Goal: Task Accomplishment & Management: Manage account settings

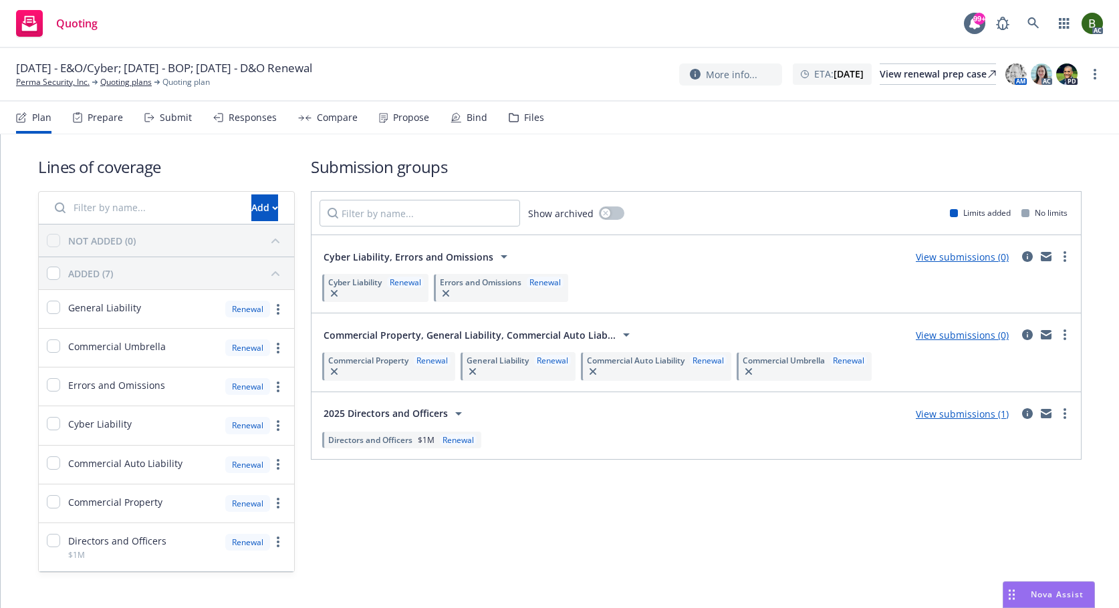
click at [527, 119] on div "Files" at bounding box center [534, 117] width 20 height 11
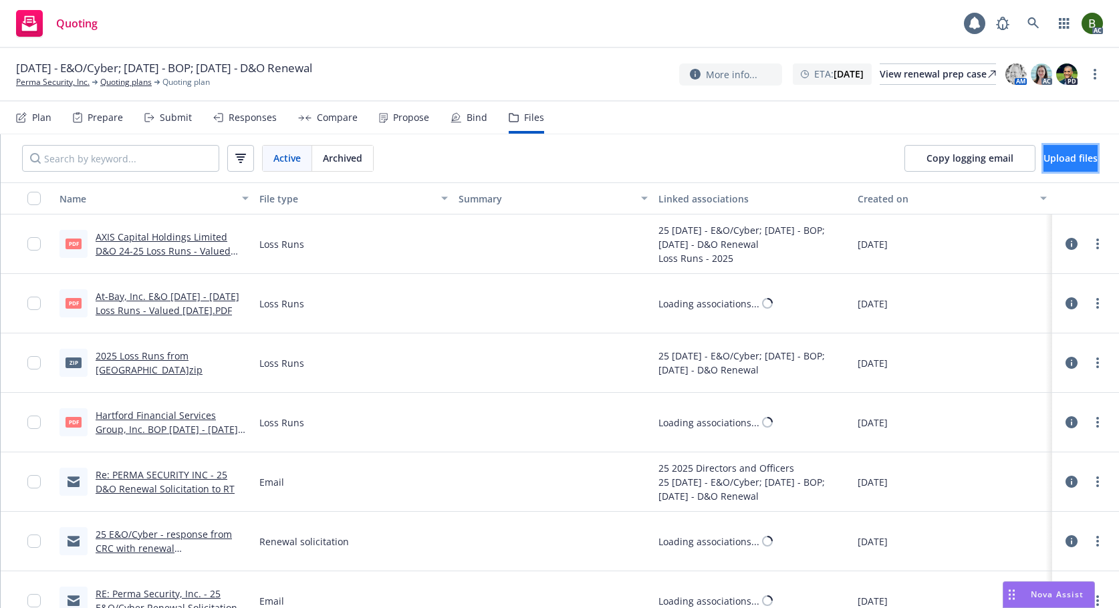
click at [1043, 158] on button "Upload files" at bounding box center [1070, 158] width 54 height 27
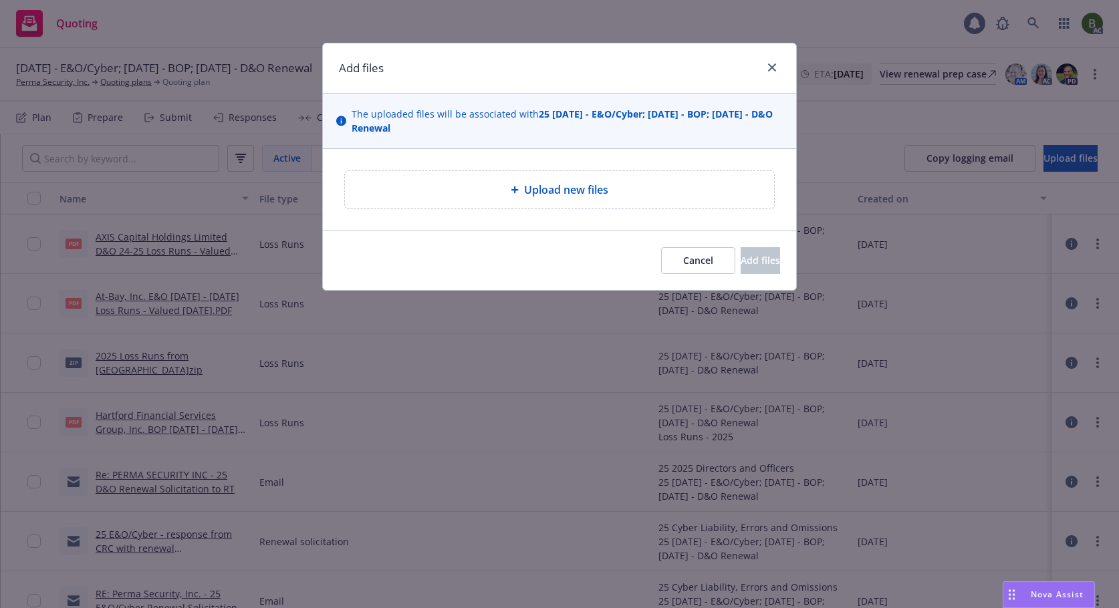
click at [531, 200] on div "Upload new files" at bounding box center [559, 189] width 429 height 37
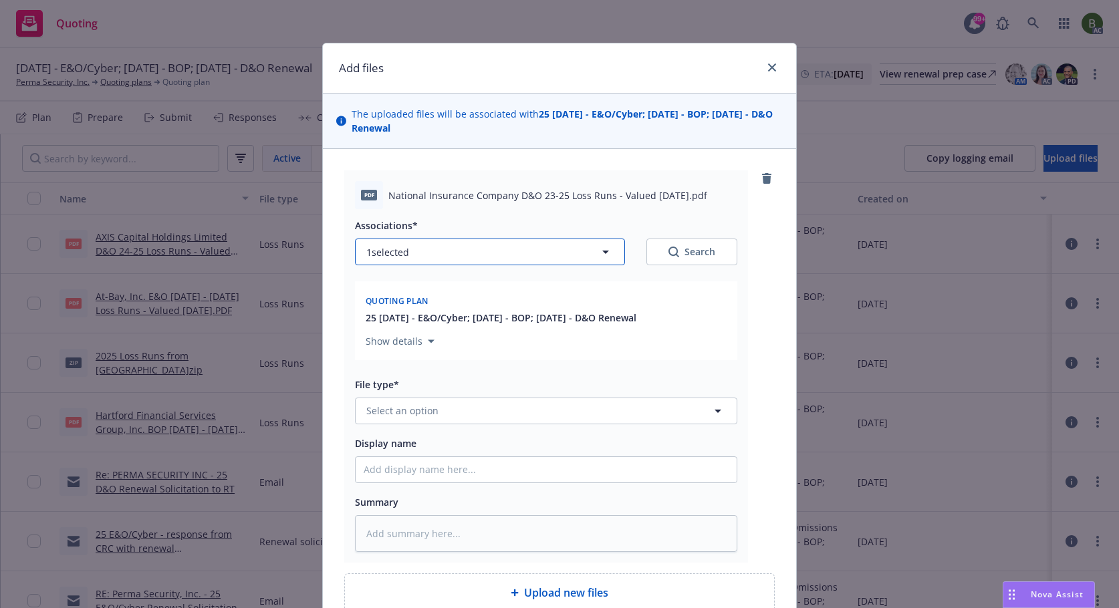
click at [577, 254] on button "1 selected" at bounding box center [490, 252] width 270 height 27
type textarea "x"
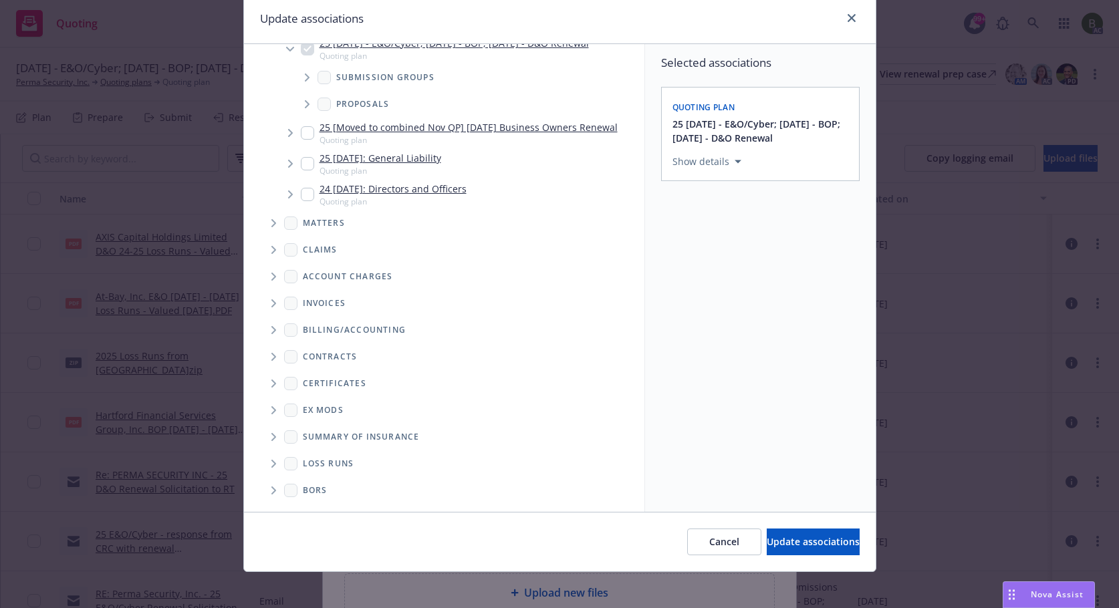
scroll to position [56, 0]
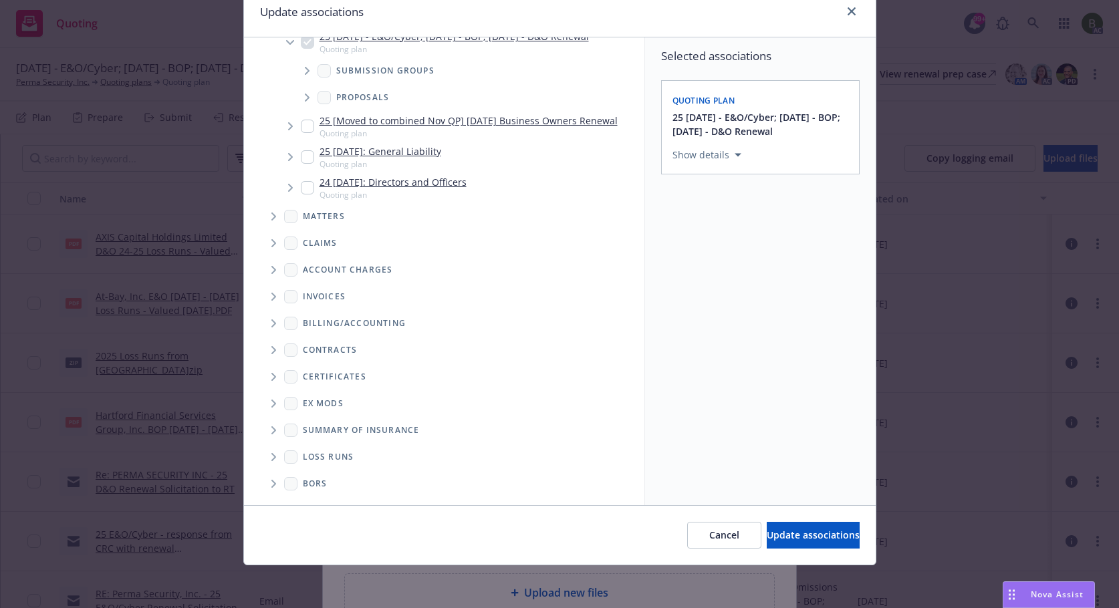
click at [271, 458] on icon "Folder Tree Example" at bounding box center [273, 457] width 5 height 8
click at [312, 500] on div "2025" at bounding box center [324, 504] width 43 height 19
checkbox input "true"
click at [768, 536] on span "Update associations" at bounding box center [812, 535] width 93 height 13
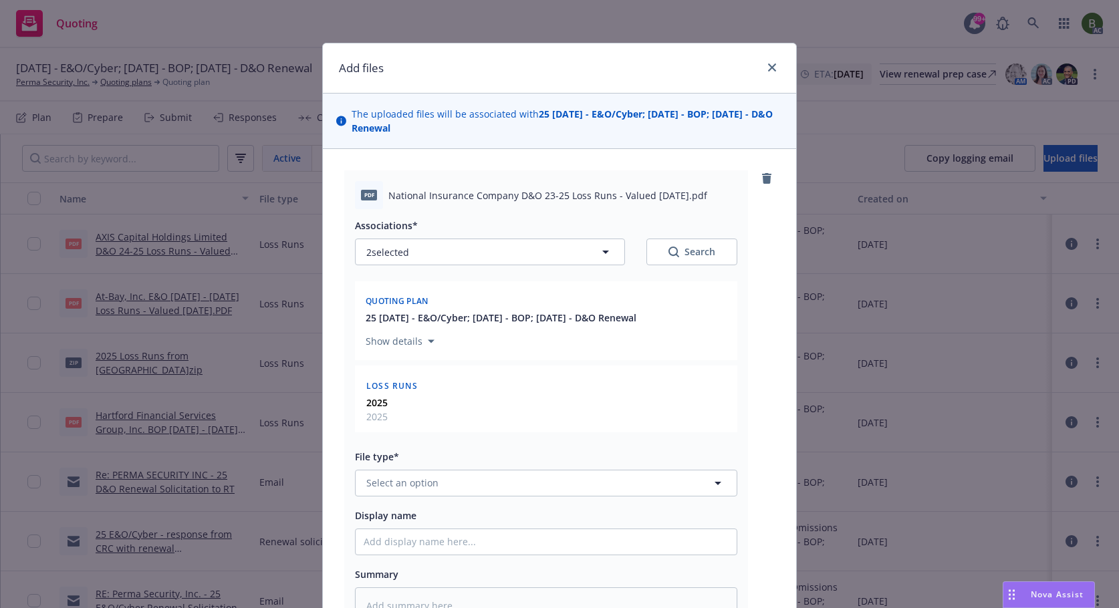
type textarea "x"
click at [454, 473] on button "Select an option" at bounding box center [546, 483] width 382 height 27
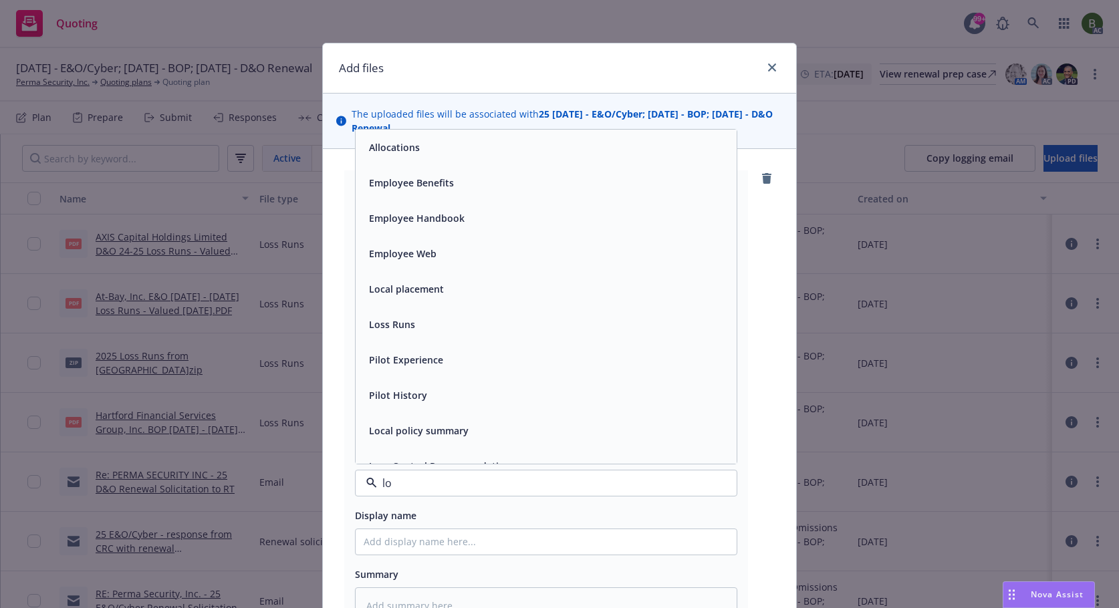
type input "los"
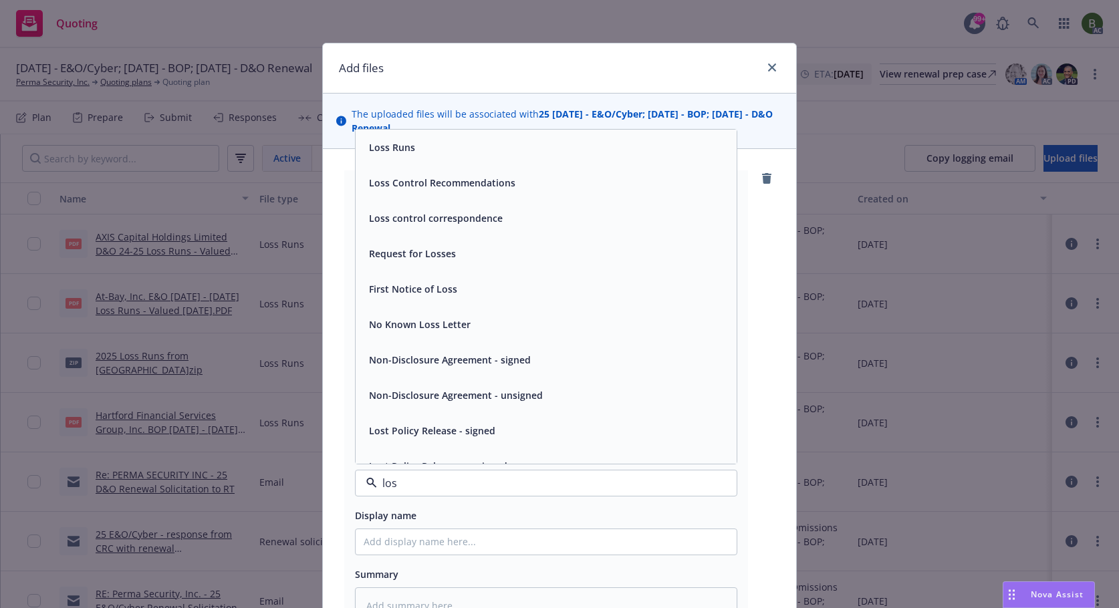
click at [369, 146] on span "Loss Runs" at bounding box center [392, 147] width 46 height 14
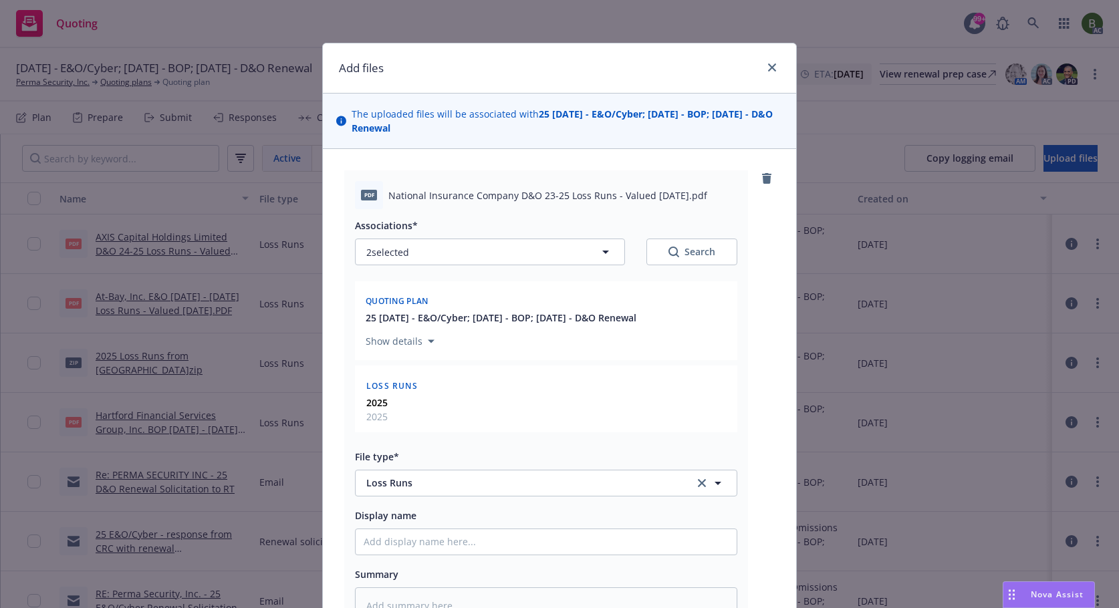
scroll to position [200, 0]
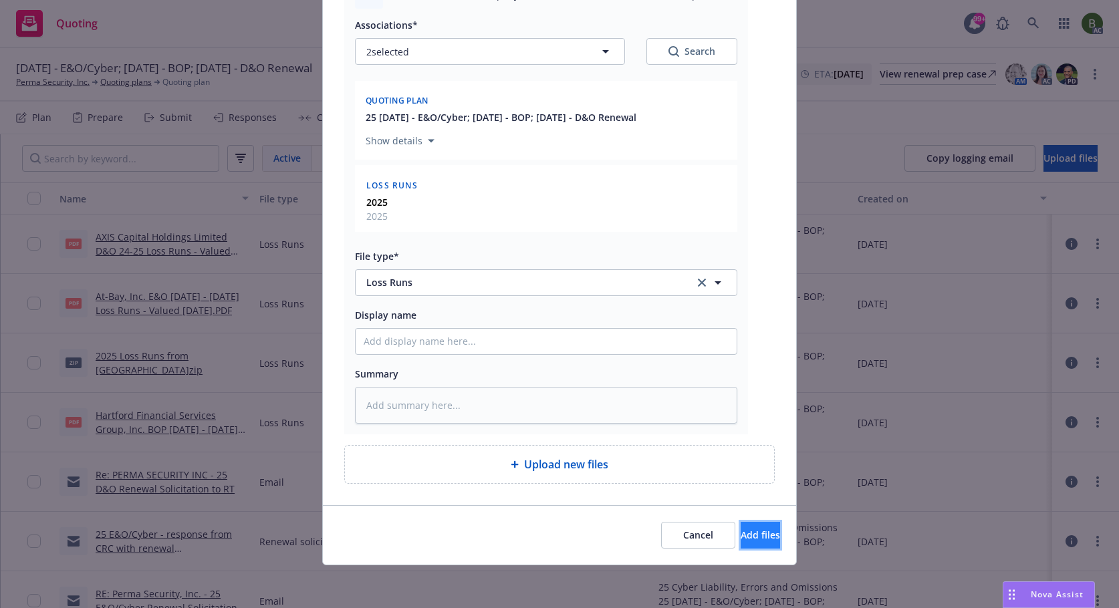
click at [740, 541] on span "Add files" at bounding box center [759, 535] width 39 height 13
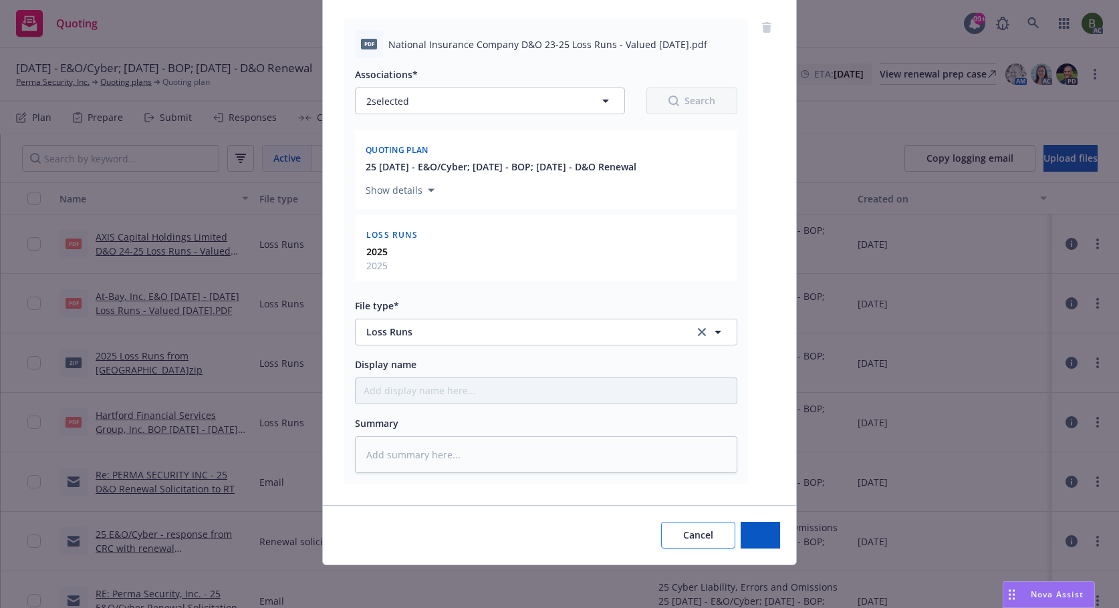
scroll to position [151, 0]
type textarea "x"
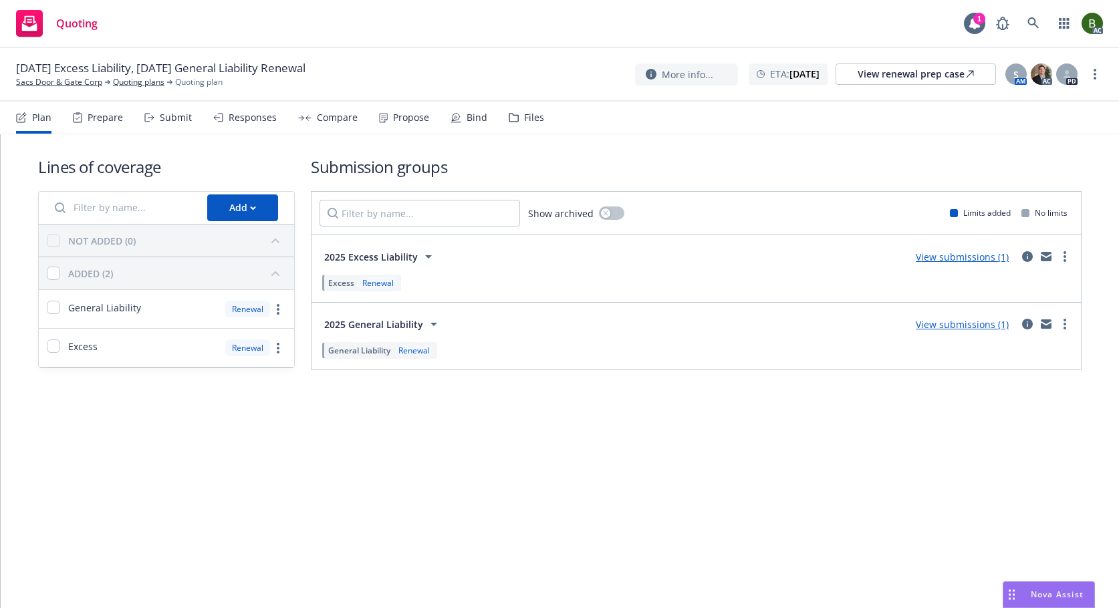
click at [524, 118] on div "Files" at bounding box center [534, 117] width 20 height 11
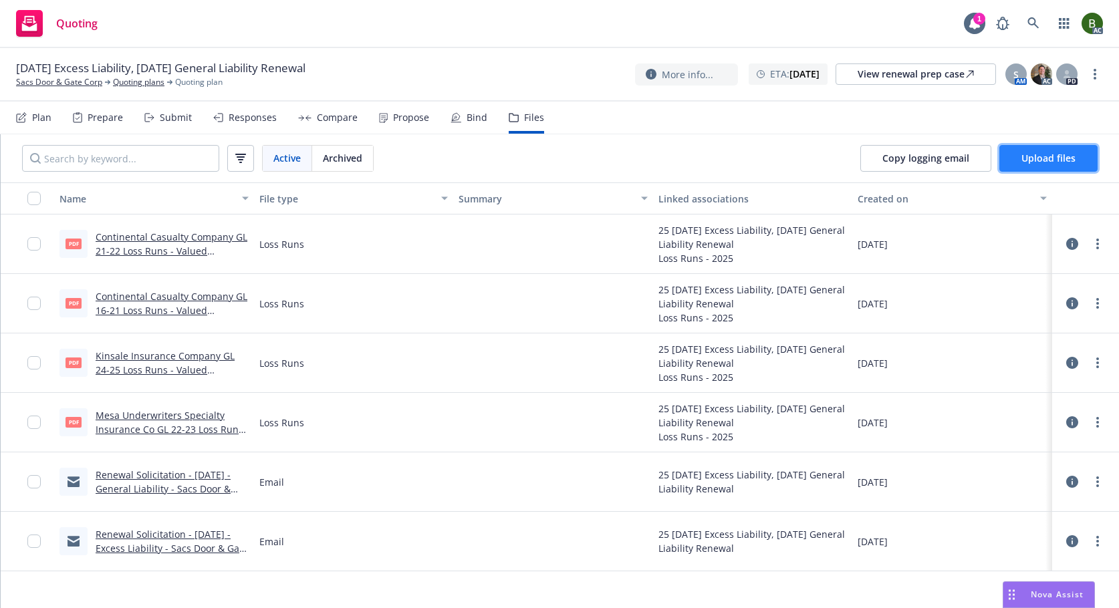
click at [1034, 164] on button "Upload files" at bounding box center [1048, 158] width 98 height 27
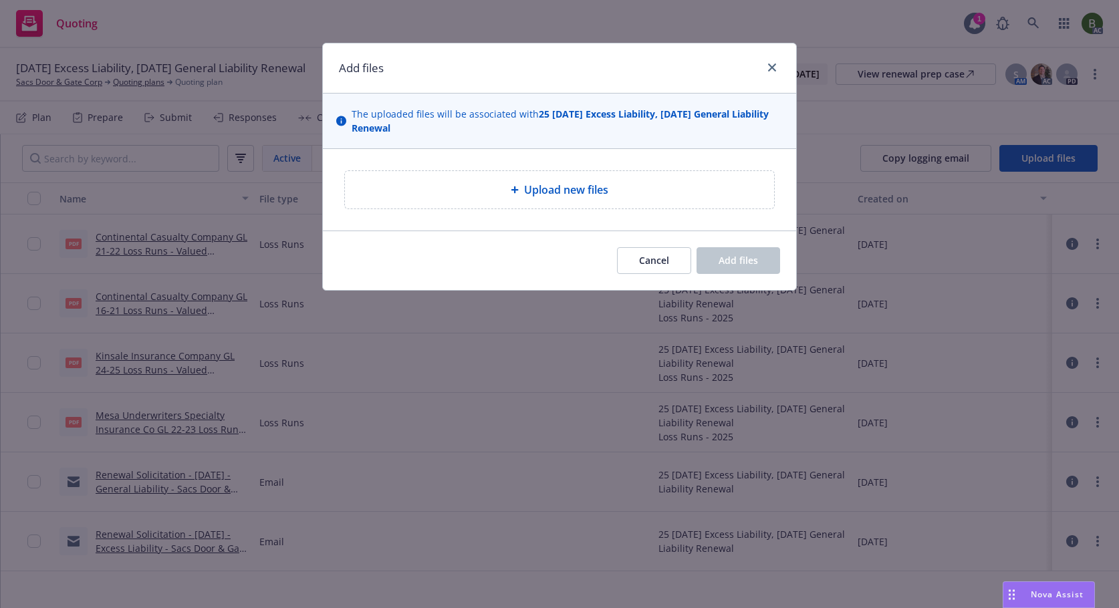
click at [570, 202] on div "Upload new files" at bounding box center [559, 189] width 429 height 37
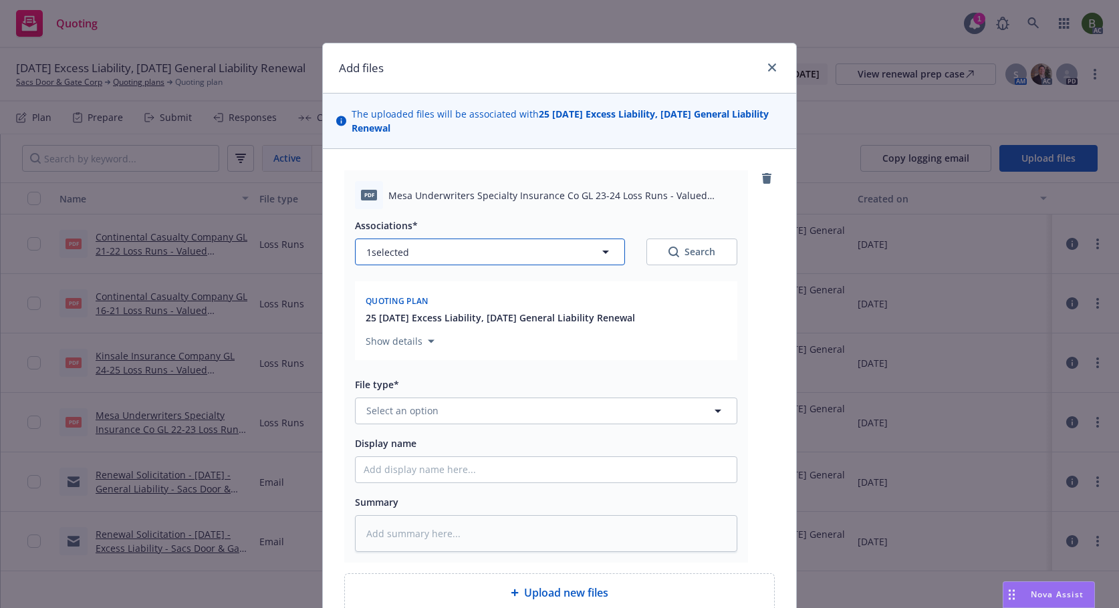
click at [437, 258] on button "1 selected" at bounding box center [490, 252] width 270 height 27
type textarea "x"
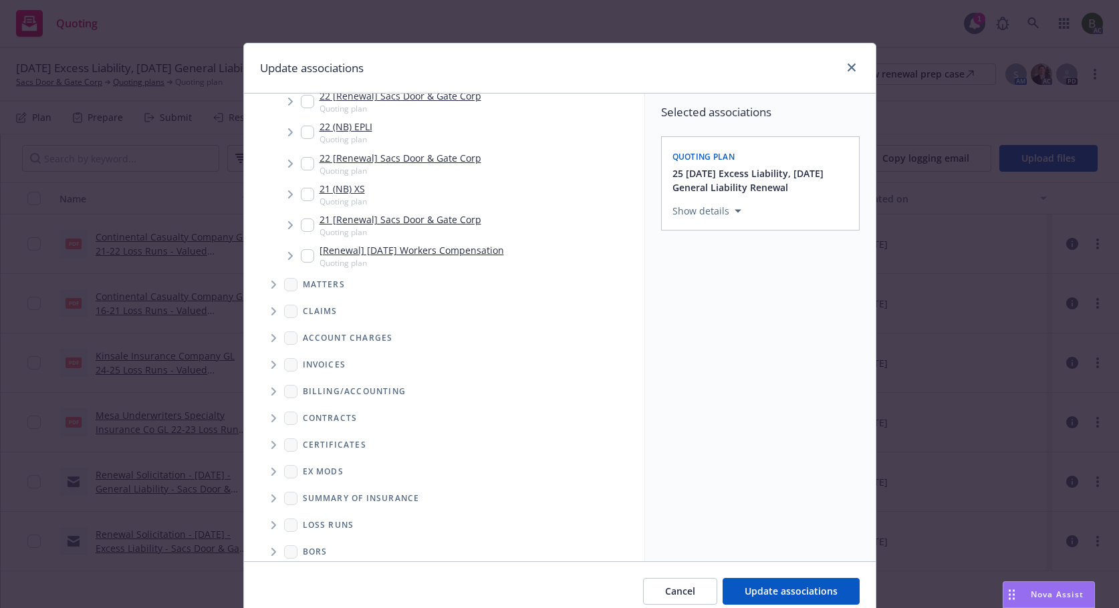
scroll to position [346, 0]
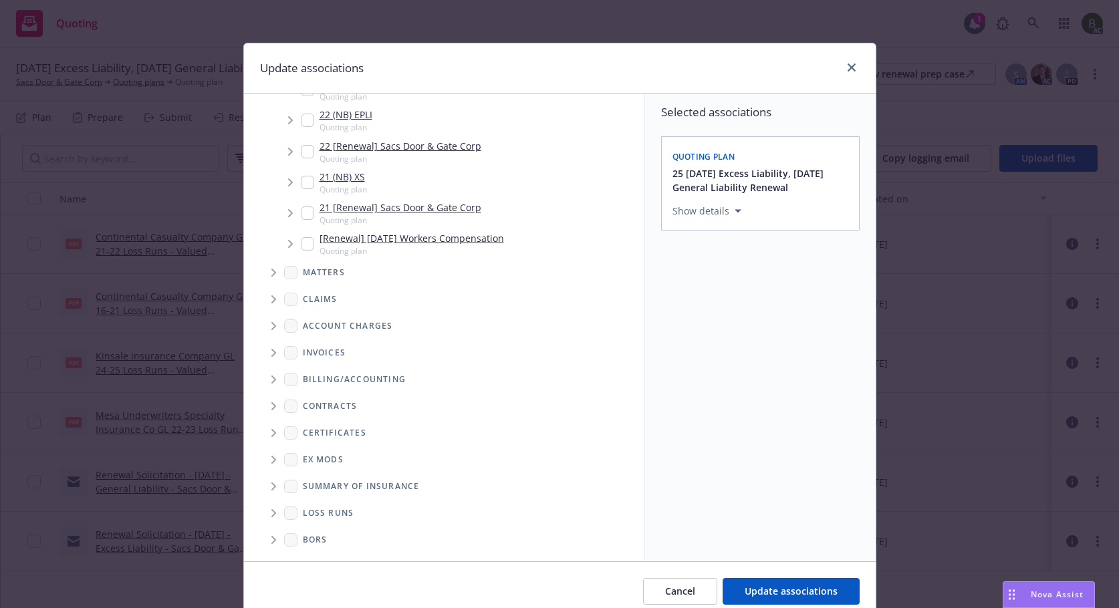
click at [274, 513] on span "Folder Tree Example" at bounding box center [273, 512] width 21 height 21
click at [324, 555] on link "2025" at bounding box center [334, 561] width 21 height 14
checkbox input "true"
click at [794, 582] on button "Update associations" at bounding box center [790, 591] width 137 height 27
type textarea "x"
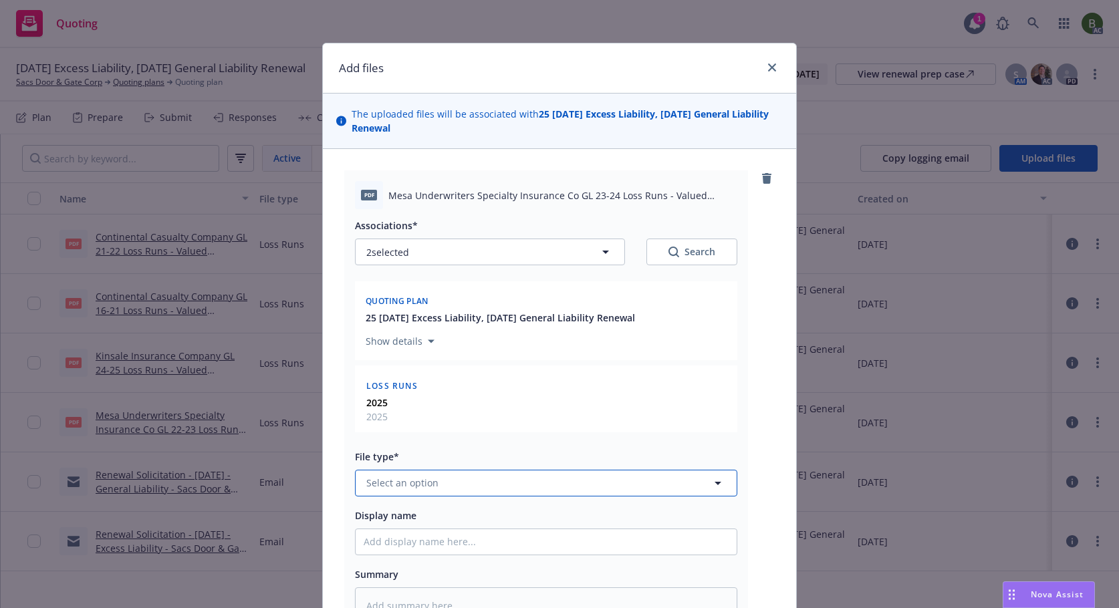
click at [455, 486] on button "Select an option" at bounding box center [546, 483] width 382 height 27
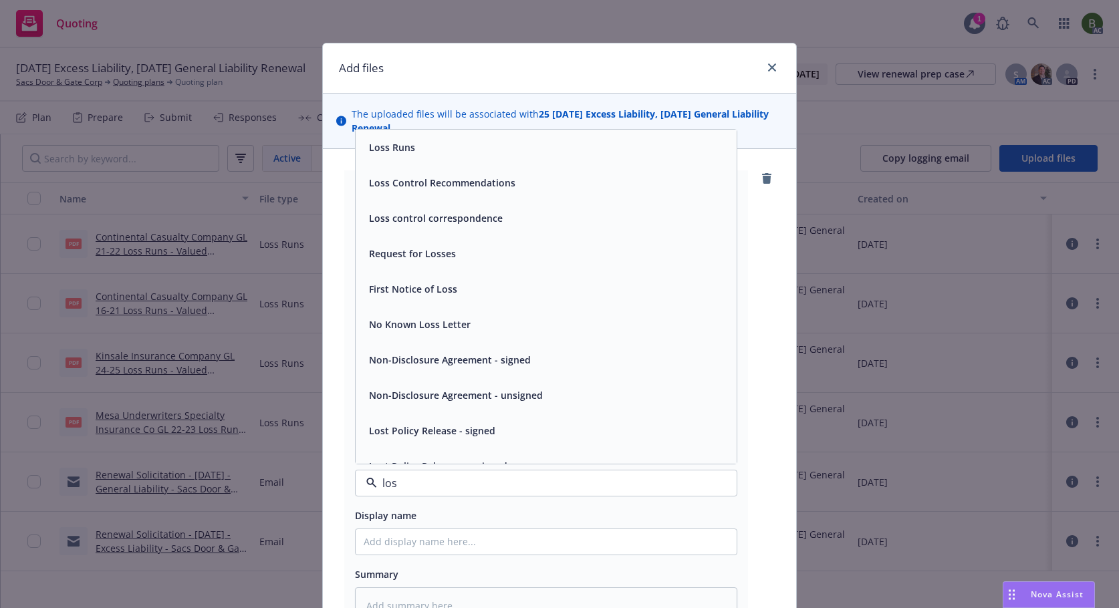
type input "loss"
click at [382, 140] on span "Loss Runs" at bounding box center [392, 147] width 46 height 14
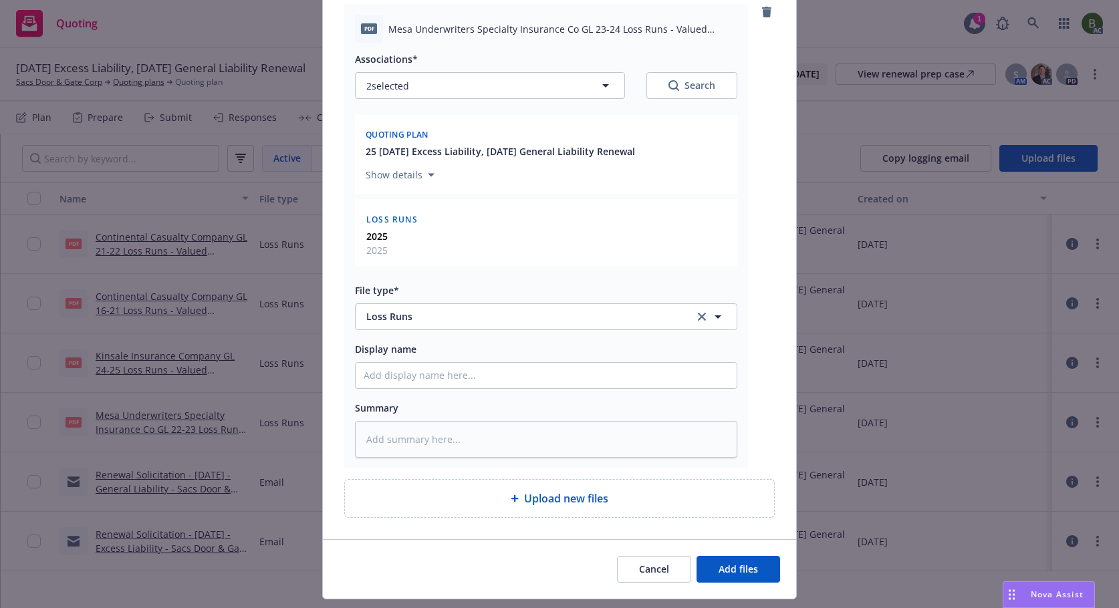
scroll to position [200, 0]
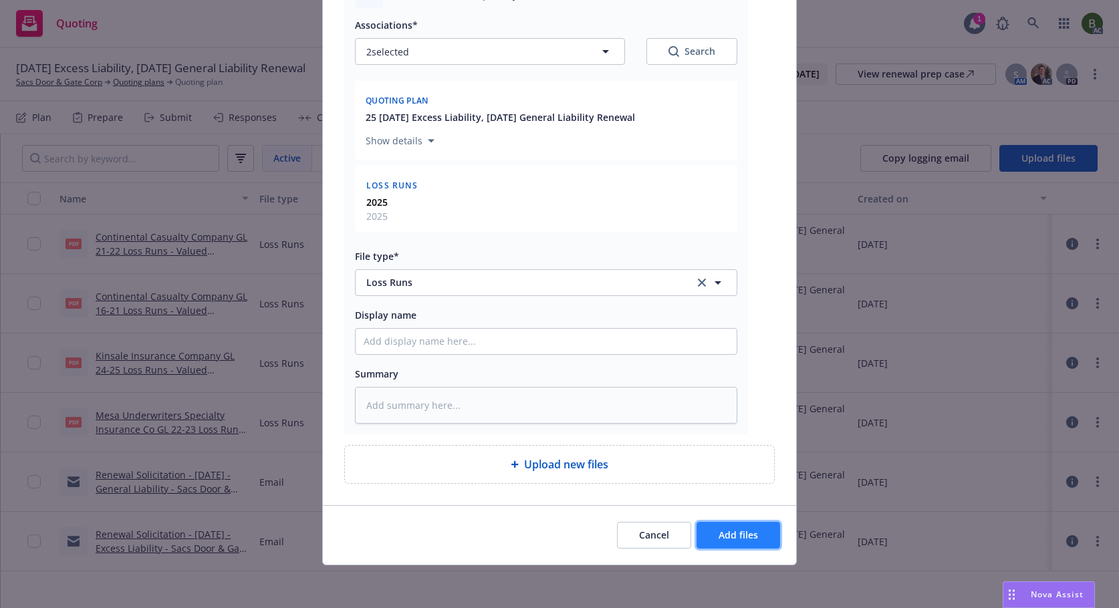
click at [730, 535] on span "Add files" at bounding box center [737, 535] width 39 height 13
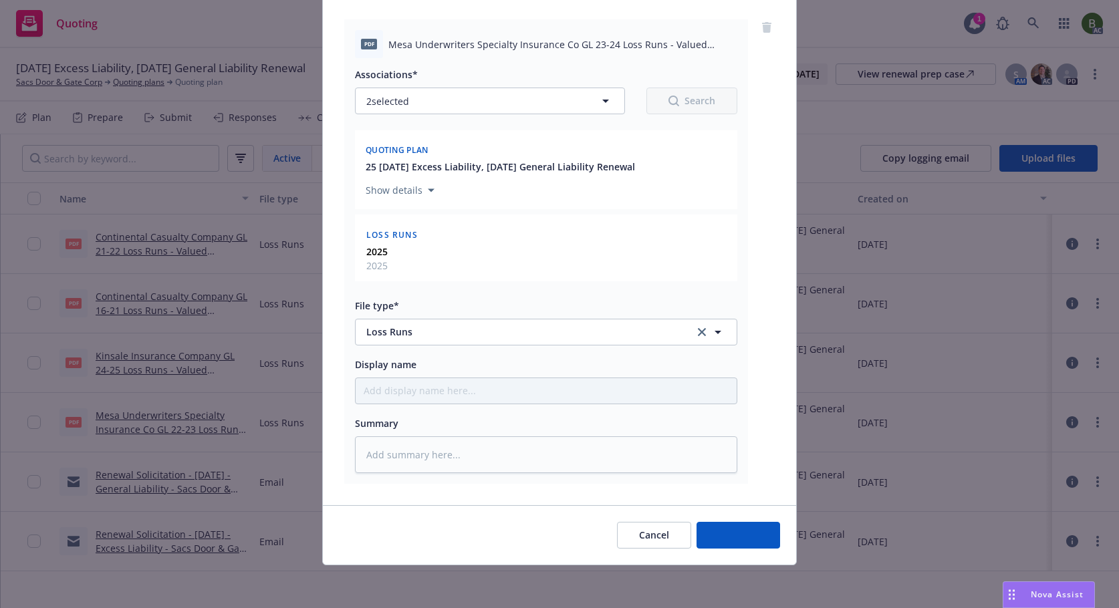
scroll to position [151, 0]
type textarea "x"
